Goal: Task Accomplishment & Management: Use online tool/utility

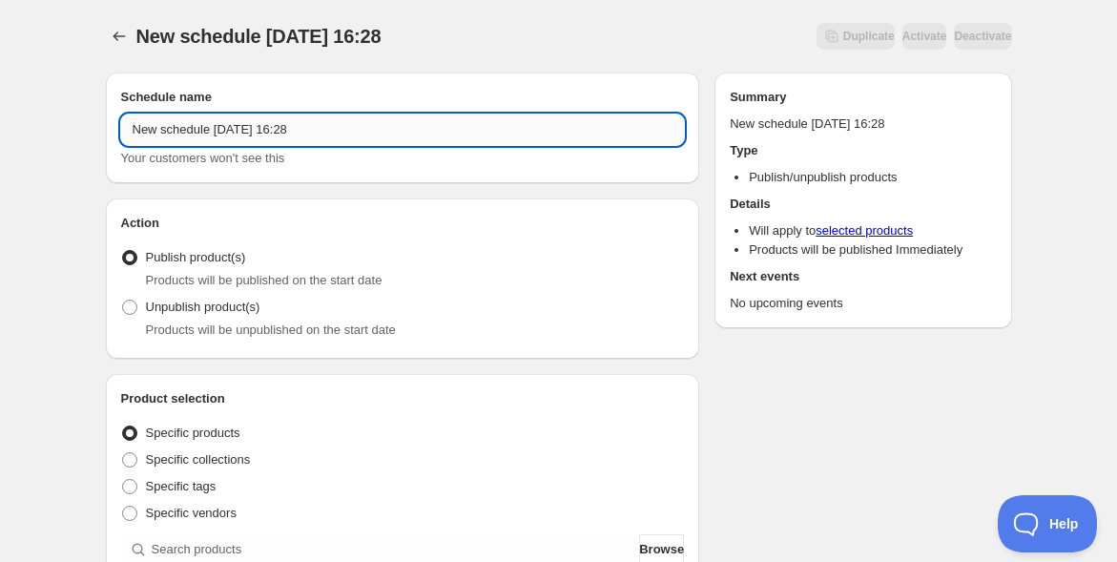
click at [168, 131] on input "New schedule [DATE] 16:28" at bounding box center [403, 129] width 564 height 31
paste input "10/10[PERSON_NAME]イベントオープン＆アーカイブ"
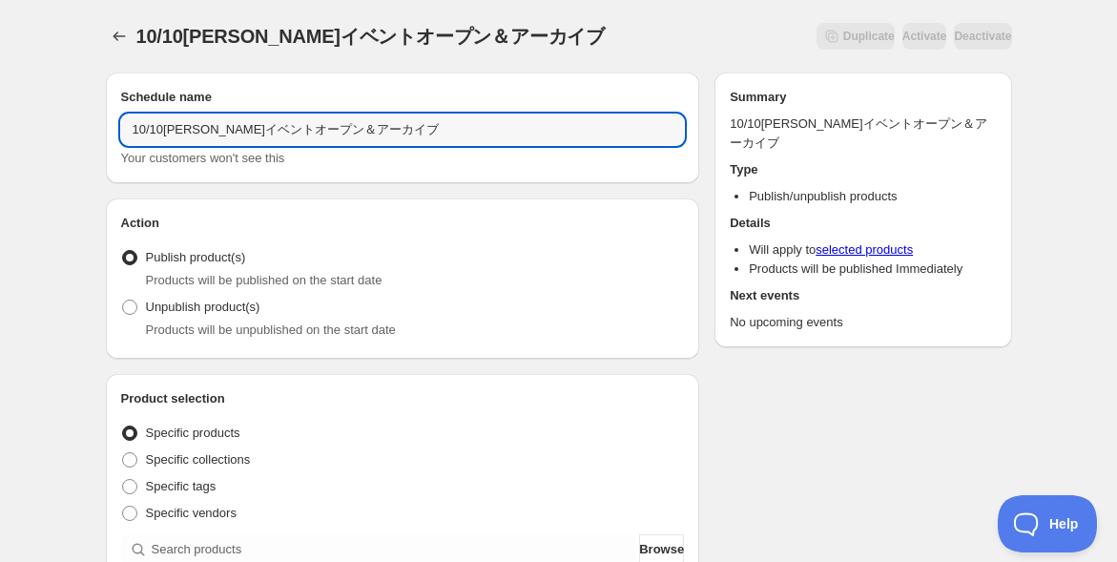
type input "10/10[PERSON_NAME]イベントオープン＆アーカイブ"
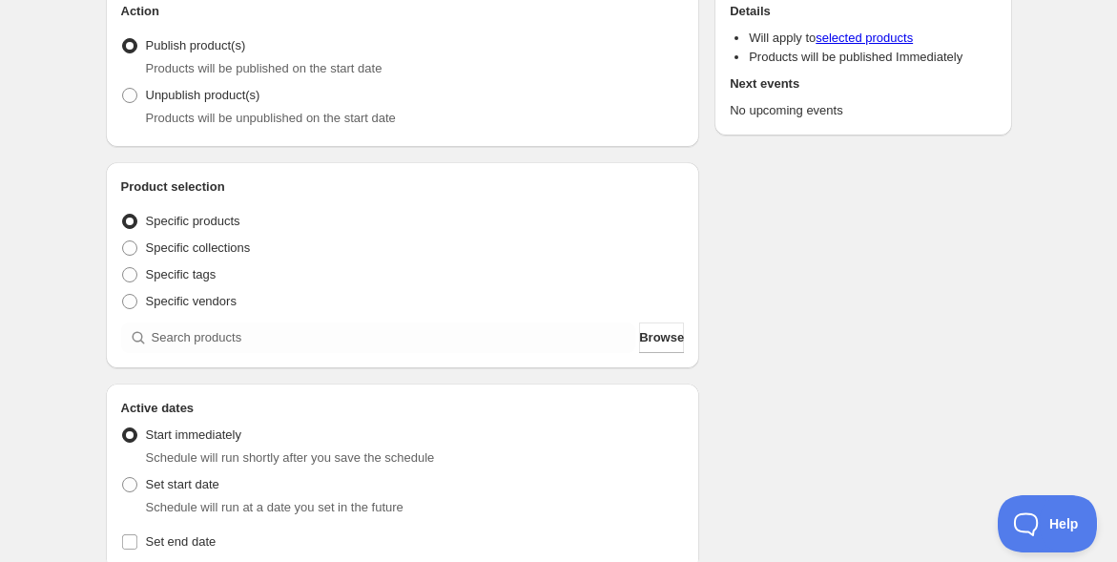
scroll to position [318, 0]
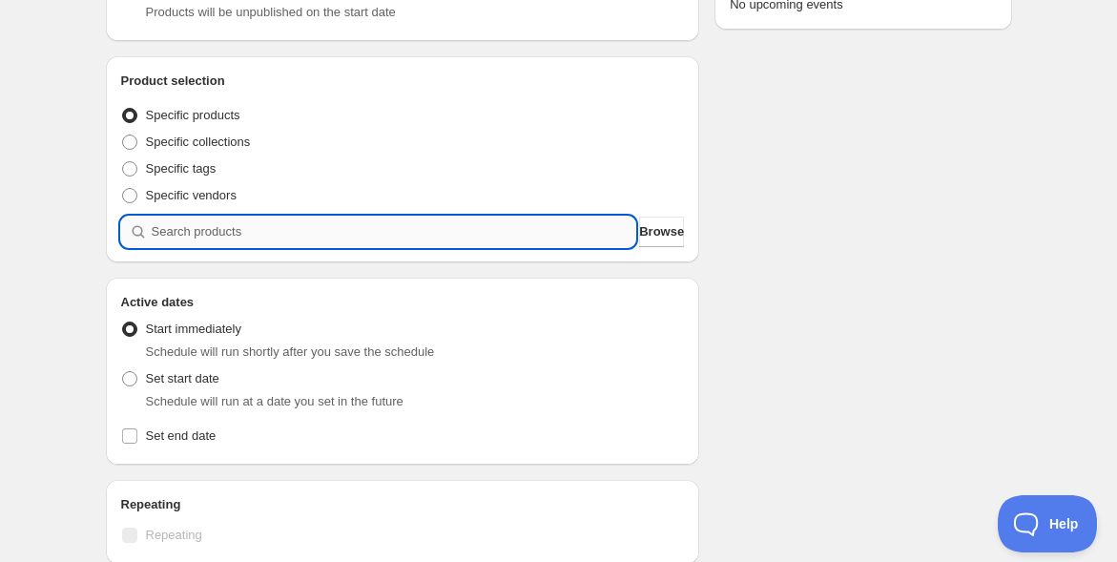
click at [286, 235] on input "search" at bounding box center [394, 231] width 484 height 31
paste input "【[DATE]】＜特別セミナー＞[PERSON_NAME]が明かす「聞こえない音と見えない光」の[PERSON_NAME]〜 鎮魂のその先へ ＠[GEOGRA…"
type input "【[DATE]】＜特別セミナー＞[PERSON_NAME]が明かす「聞こえない音と見えない光」の[PERSON_NAME]〜 鎮魂のその先へ ＠[GEOGRA…"
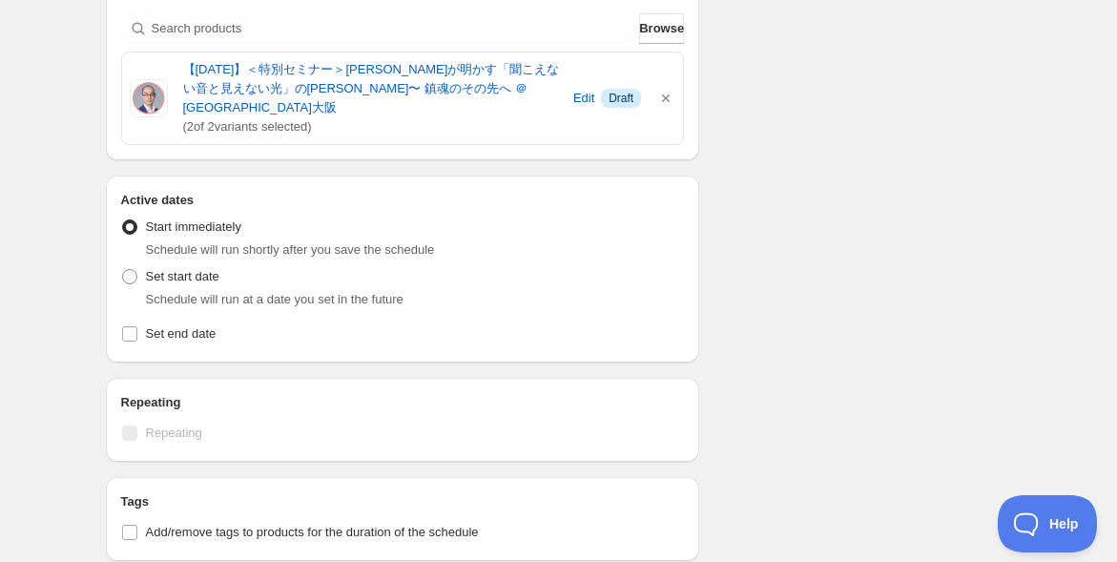
scroll to position [529, 0]
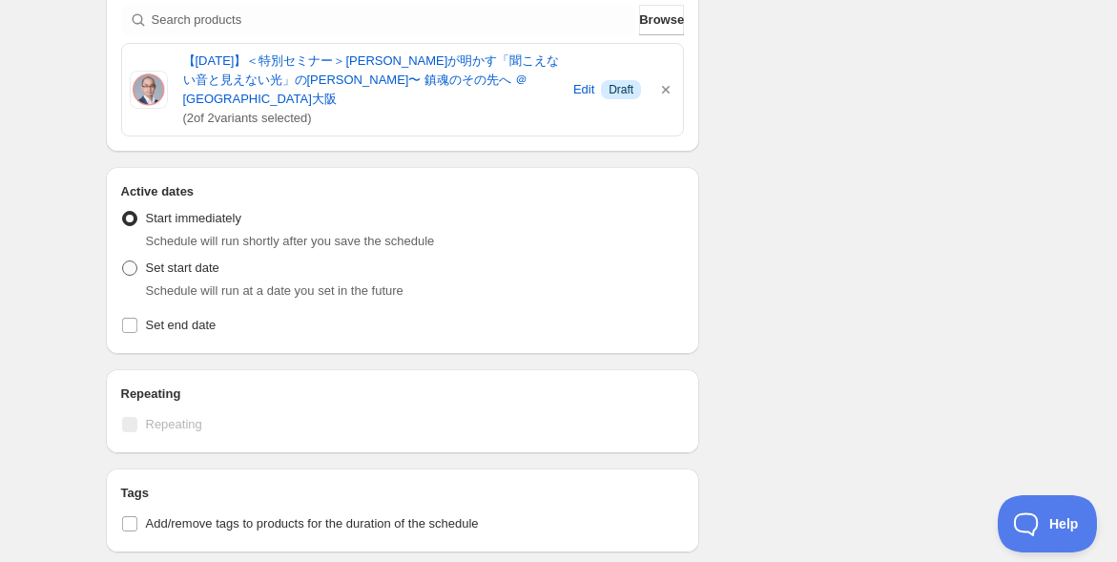
click at [125, 265] on span at bounding box center [129, 267] width 15 height 15
click at [123, 261] on input "Set start date" at bounding box center [122, 260] width 1 height 1
radio input "true"
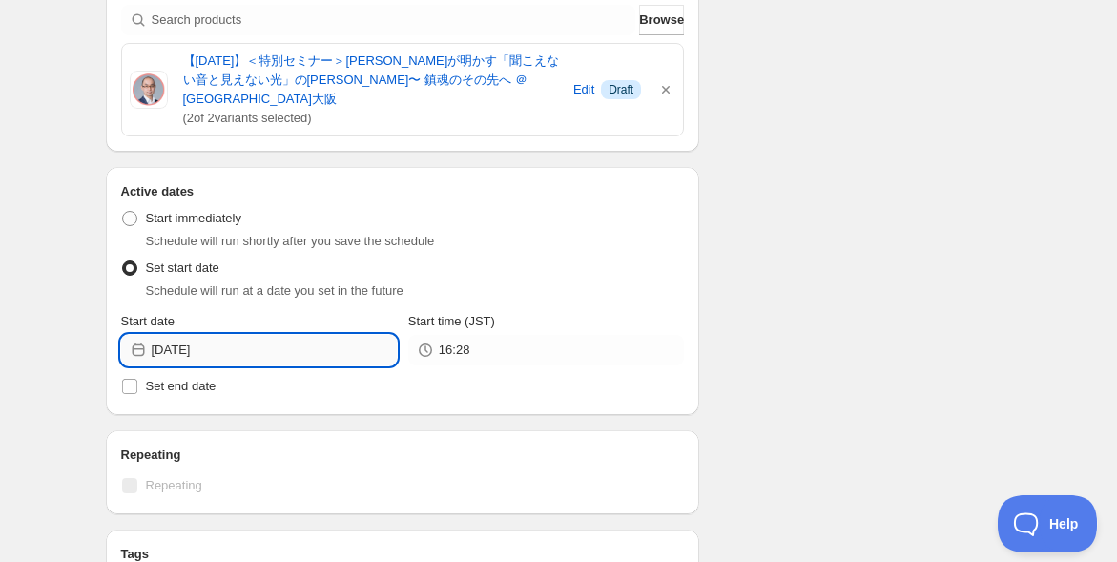
click at [237, 349] on input "[DATE]" at bounding box center [274, 350] width 245 height 31
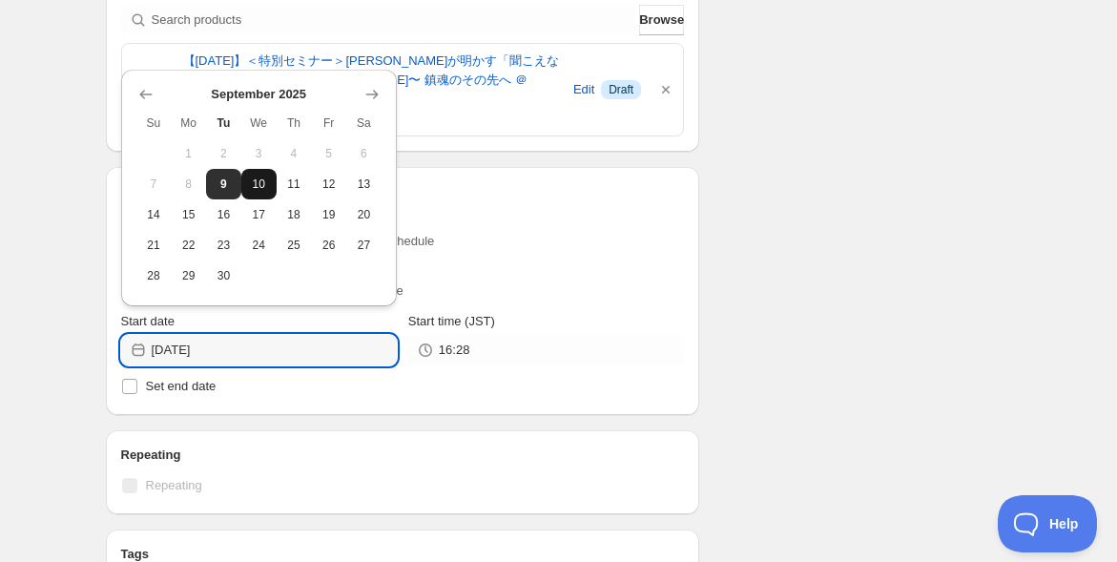
click at [261, 191] on button "10" at bounding box center [258, 184] width 35 height 31
type input "[DATE]"
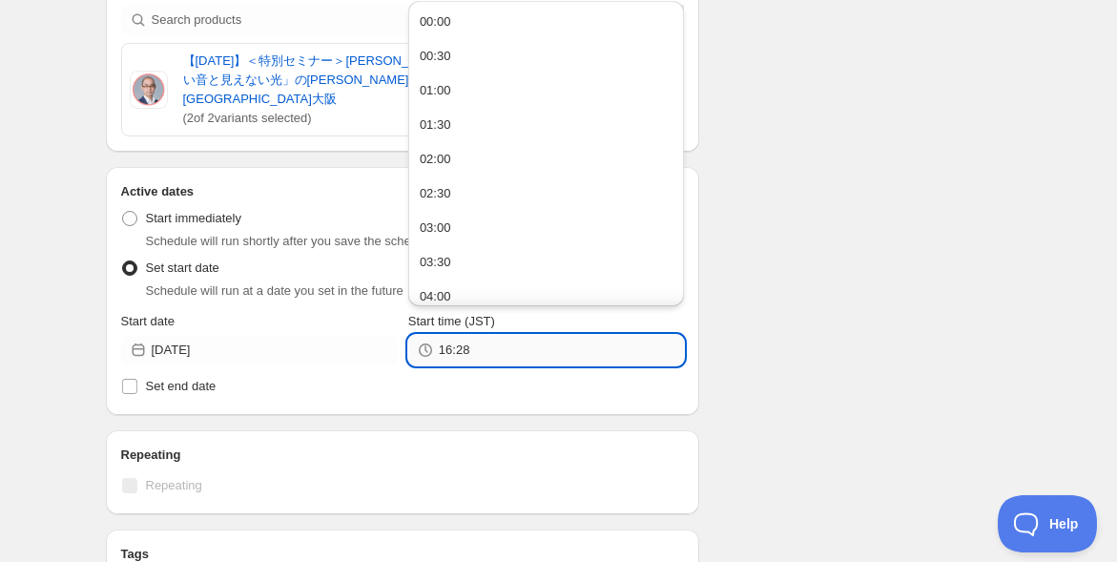
click at [509, 355] on input "16:28" at bounding box center [561, 350] width 245 height 31
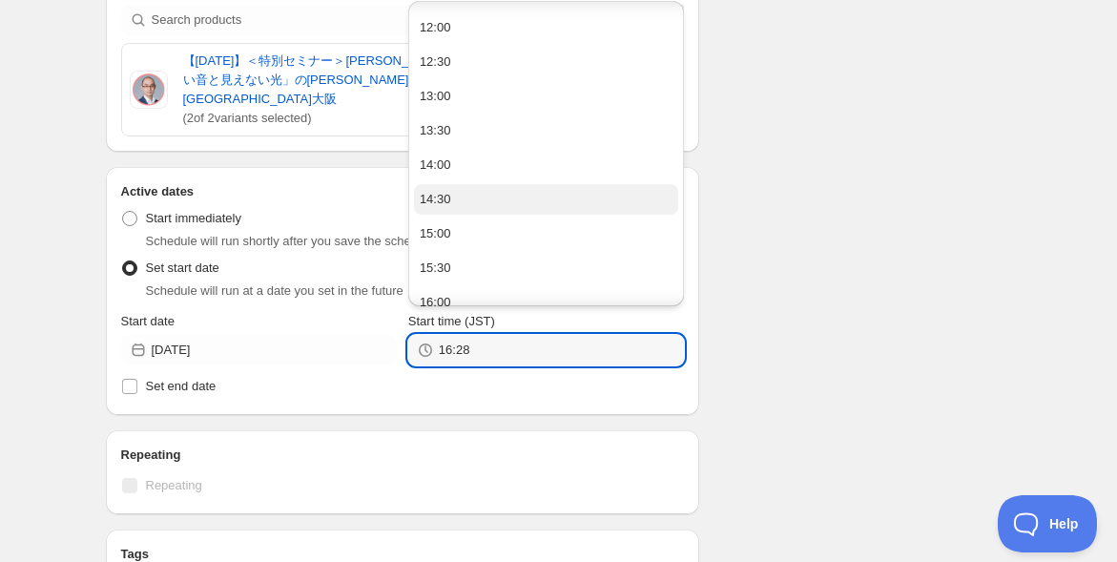
scroll to position [741, 0]
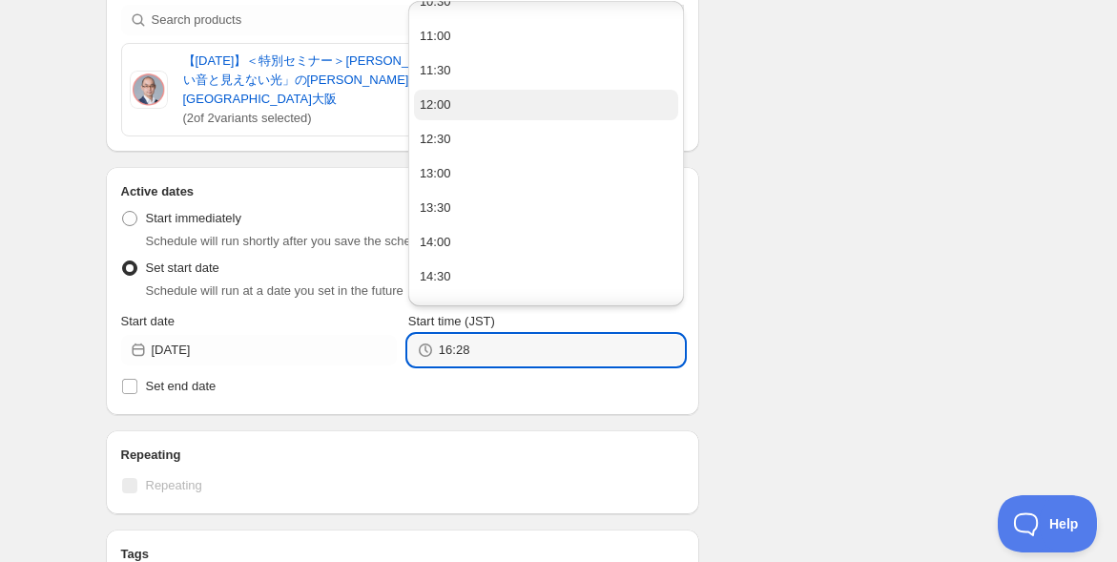
click at [515, 96] on button "12:00" at bounding box center [546, 105] width 264 height 31
type input "12:00"
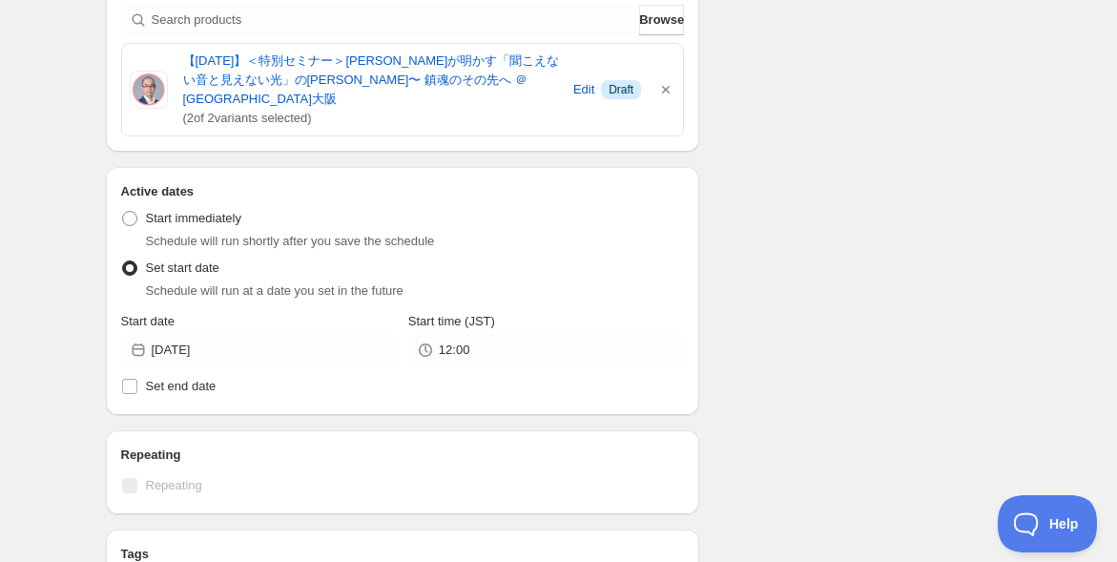
click at [125, 387] on input "Set end date" at bounding box center [129, 386] width 15 height 15
checkbox input "true"
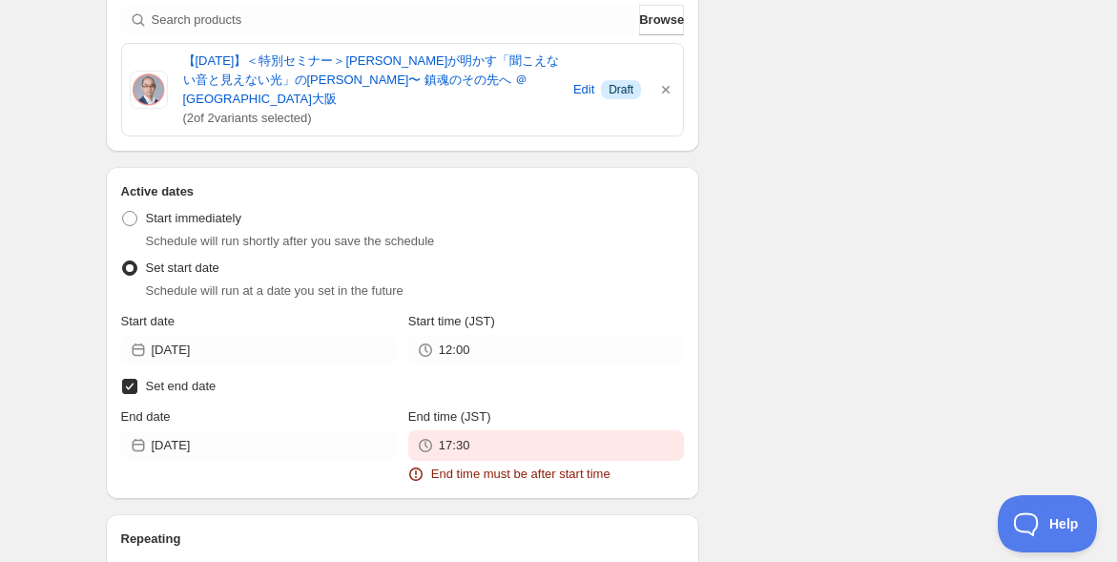
click at [63, 384] on div "10/10[PERSON_NAME]イベントオープン＆アーカイブ. This page is ready 10/10[PERSON_NAME]イベントオープン…" at bounding box center [558, 366] width 1117 height 1791
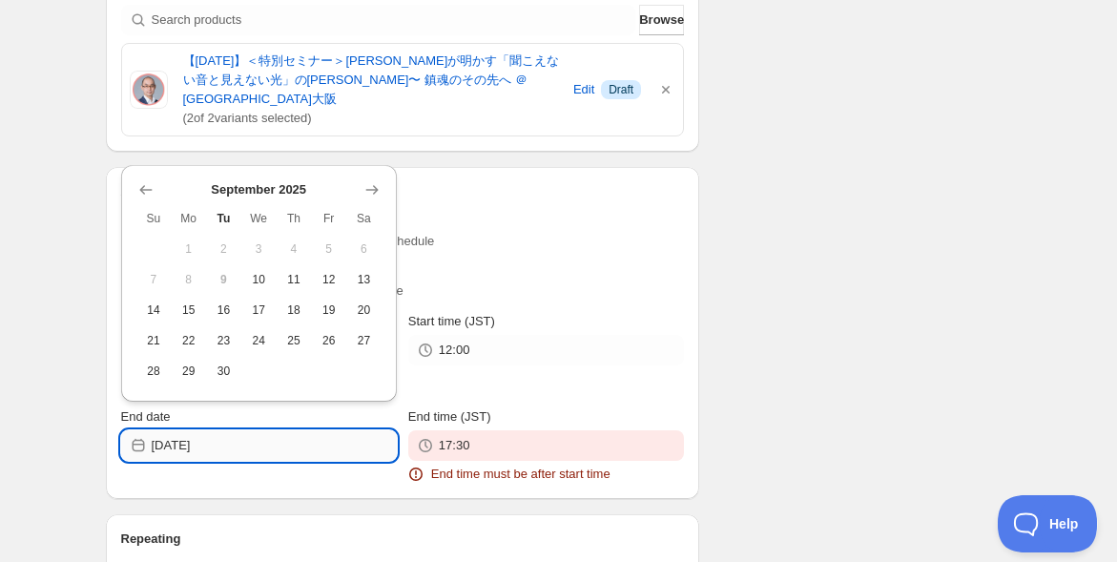
drag, startPoint x: 253, startPoint y: 443, endPoint x: 262, endPoint y: 437, distance: 11.6
click at [255, 442] on input "[DATE]" at bounding box center [274, 445] width 245 height 31
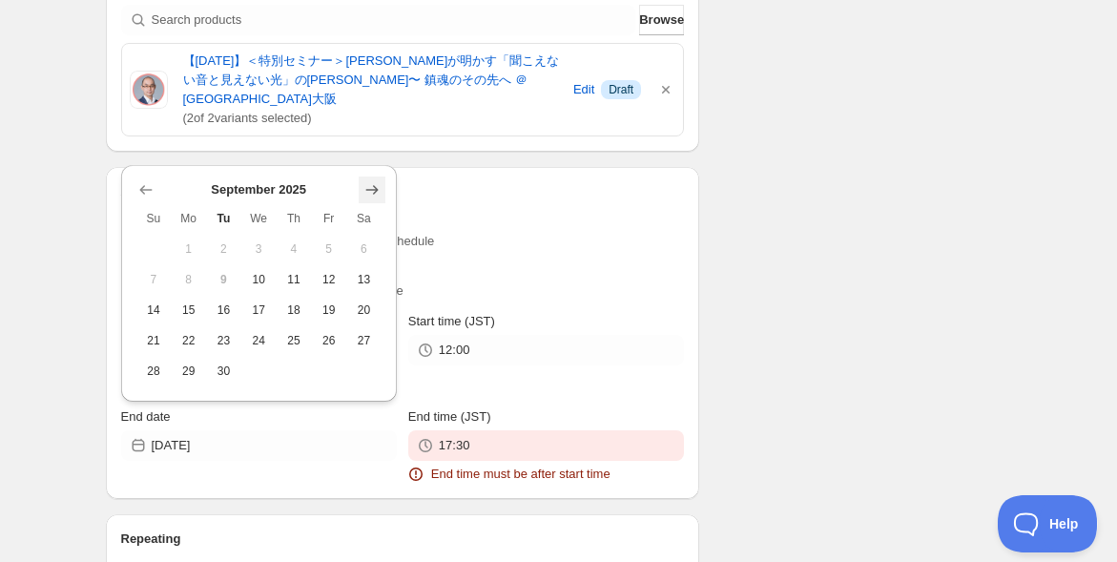
click at [373, 192] on icon "Show next month, October 2025" at bounding box center [371, 189] width 19 height 19
click at [291, 278] on span "9" at bounding box center [294, 279] width 20 height 15
type input "[DATE]"
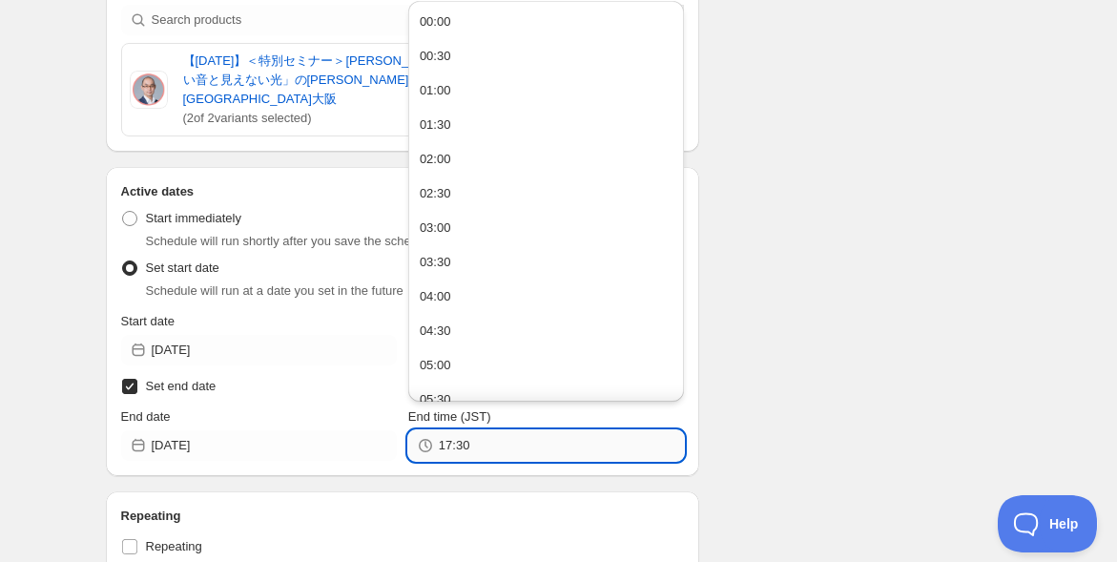
click at [514, 444] on input "17:30" at bounding box center [561, 445] width 245 height 31
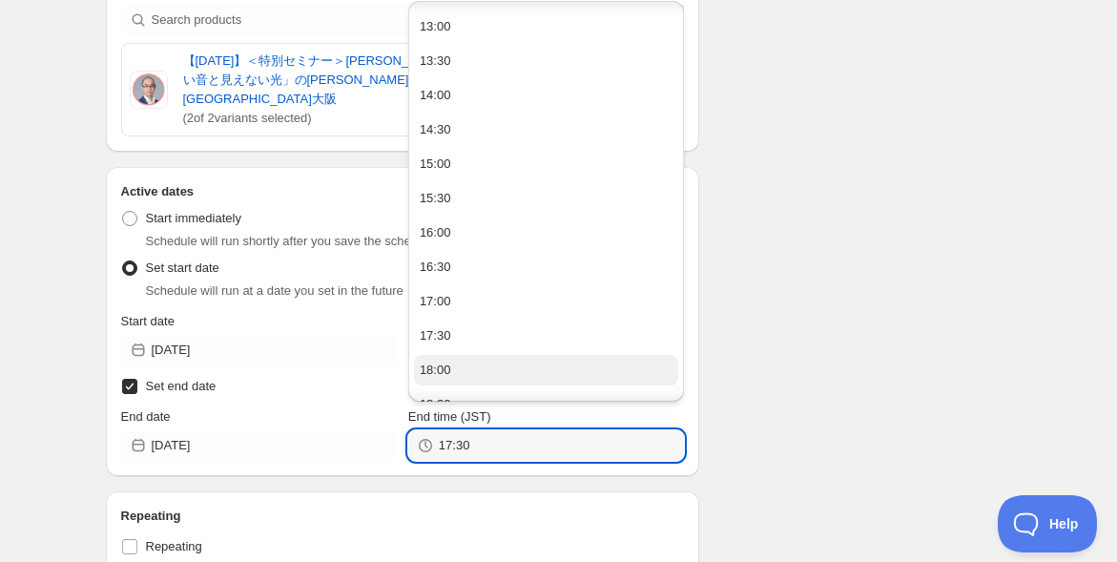
scroll to position [954, 0]
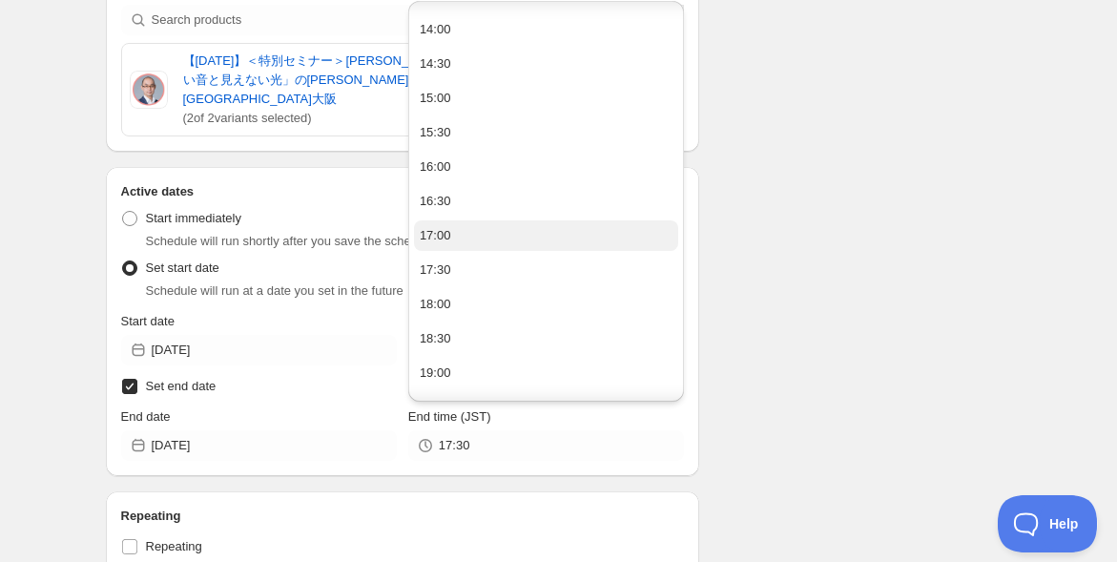
click at [531, 244] on button "17:00" at bounding box center [546, 235] width 264 height 31
type input "17:00"
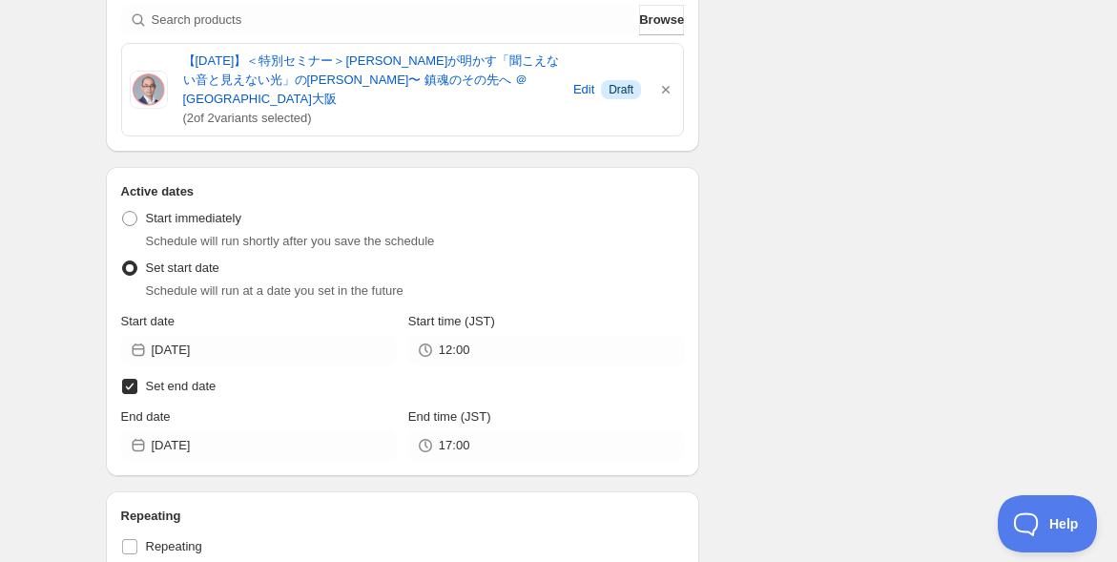
click at [57, 357] on div "10/10[PERSON_NAME]イベントオープン＆アーカイブ. This page is ready 10/10[PERSON_NAME]イベントオープン…" at bounding box center [558, 355] width 1117 height 1768
click at [49, 360] on div "10/10[PERSON_NAME]イベントオープン＆アーカイブ. This page is ready 10/10[PERSON_NAME]イベントオープン…" at bounding box center [558, 355] width 1117 height 1768
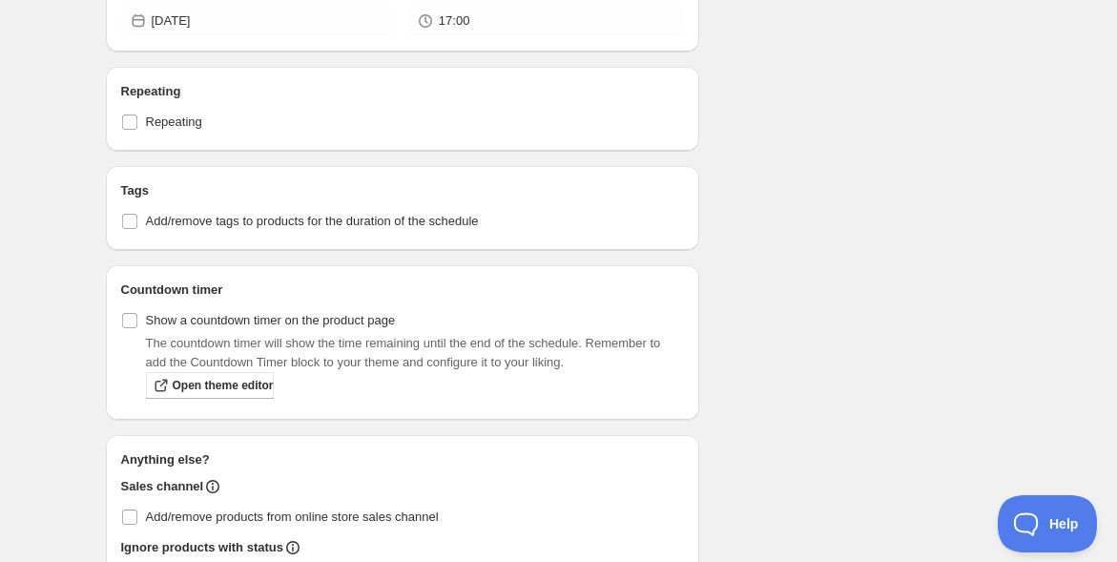
scroll to position [847, 0]
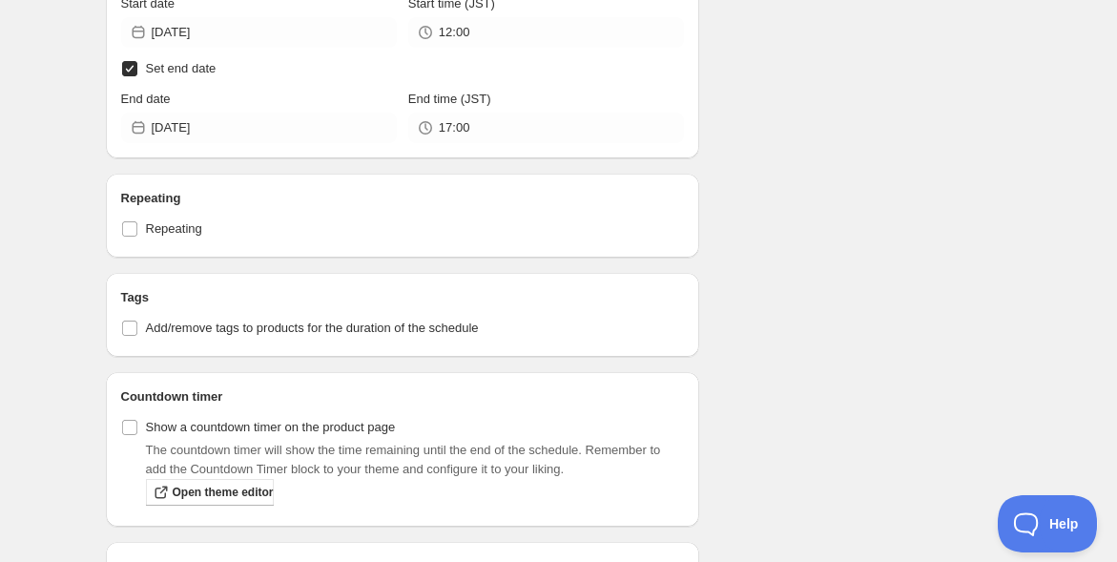
click at [39, 330] on div "10/10[PERSON_NAME]イベントオープン＆アーカイブ. This page is ready 10/10[PERSON_NAME]イベントオープン…" at bounding box center [558, 37] width 1117 height 1768
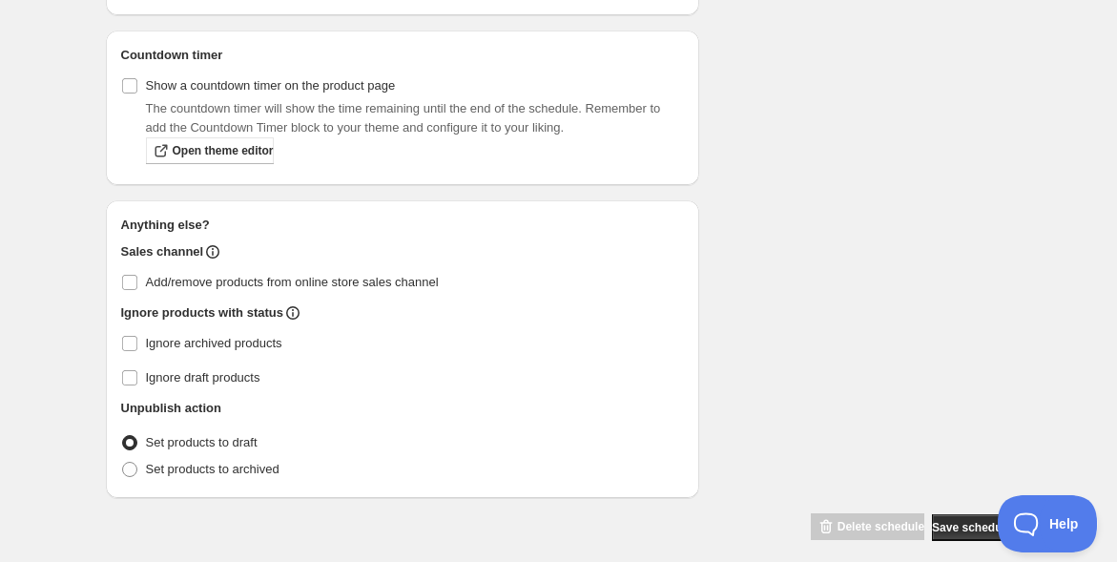
scroll to position [1202, 0]
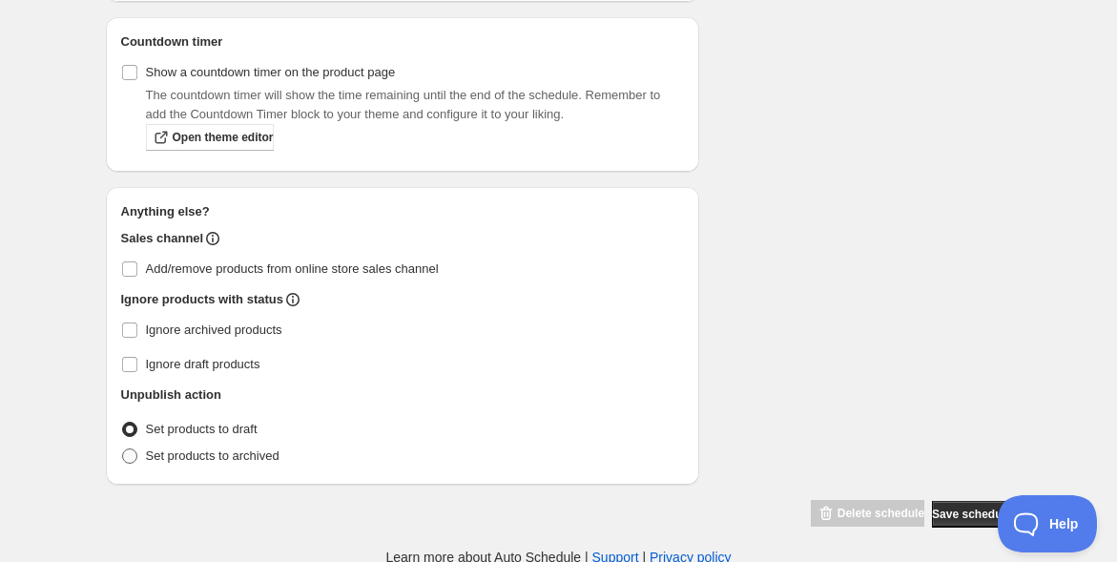
click at [131, 456] on span at bounding box center [129, 455] width 15 height 15
click at [123, 449] on input "Set products to archived" at bounding box center [122, 448] width 1 height 1
radio input "true"
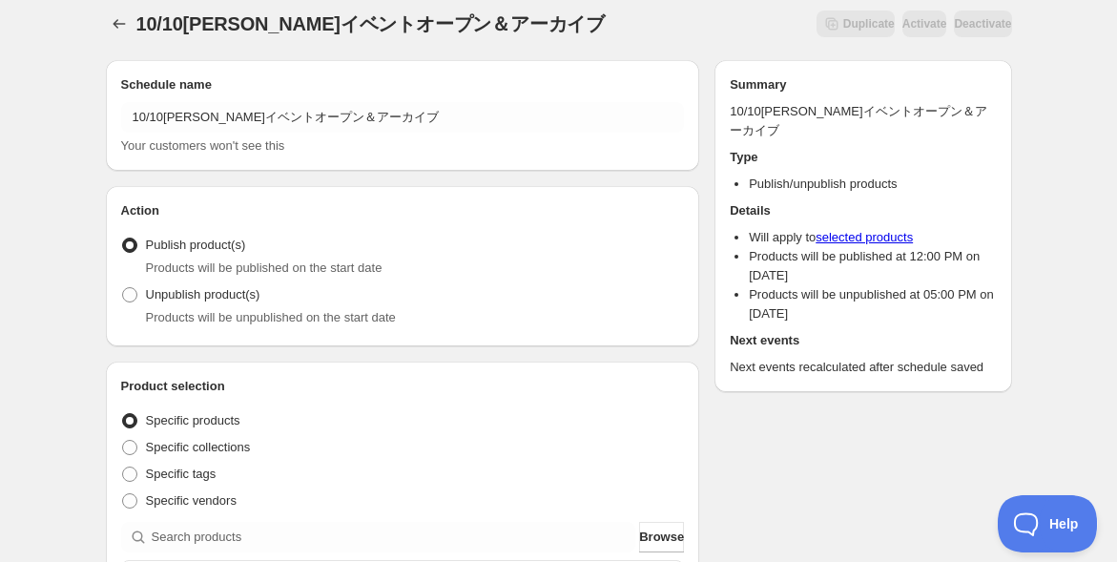
scroll to position [0, 0]
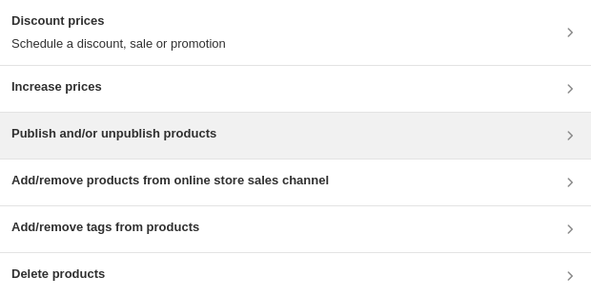
click at [305, 154] on div "Publish and/or unpublish products" at bounding box center [295, 136] width 591 height 46
